Goal: Transaction & Acquisition: Purchase product/service

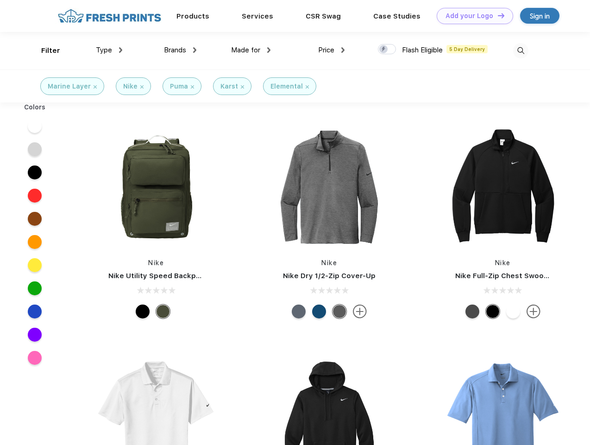
click at [472, 16] on link "Add your Logo Design Tool" at bounding box center [475, 16] width 76 height 16
click at [0, 0] on div "Design Tool" at bounding box center [0, 0] width 0 height 0
click at [497, 15] on link "Add your Logo Design Tool" at bounding box center [475, 16] width 76 height 16
click at [44, 50] on div "Filter" at bounding box center [50, 50] width 19 height 11
click at [109, 50] on span "Type" at bounding box center [104, 50] width 16 height 8
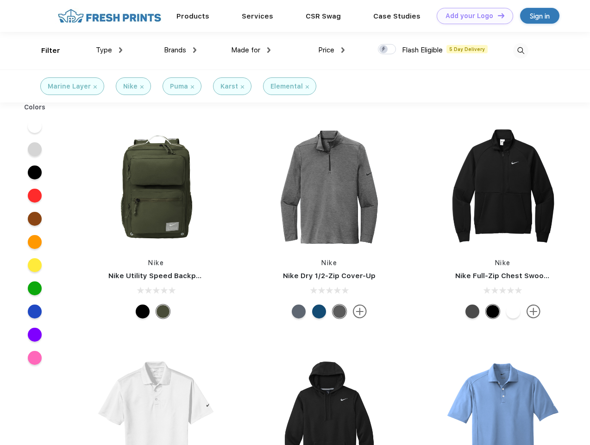
click at [180, 50] on span "Brands" at bounding box center [175, 50] width 22 height 8
click at [251, 50] on span "Made for" at bounding box center [245, 50] width 29 height 8
click at [332, 50] on span "Price" at bounding box center [326, 50] width 16 height 8
click at [387, 50] on div at bounding box center [387, 49] width 18 height 10
click at [384, 50] on input "checkbox" at bounding box center [381, 47] width 6 height 6
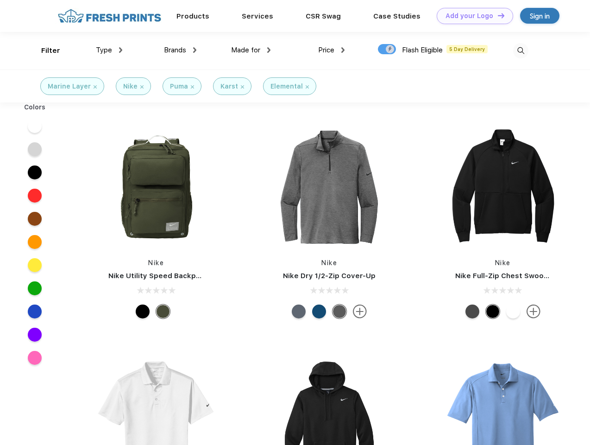
click at [521, 50] on img at bounding box center [520, 50] width 15 height 15
